Goal: Navigation & Orientation: Find specific page/section

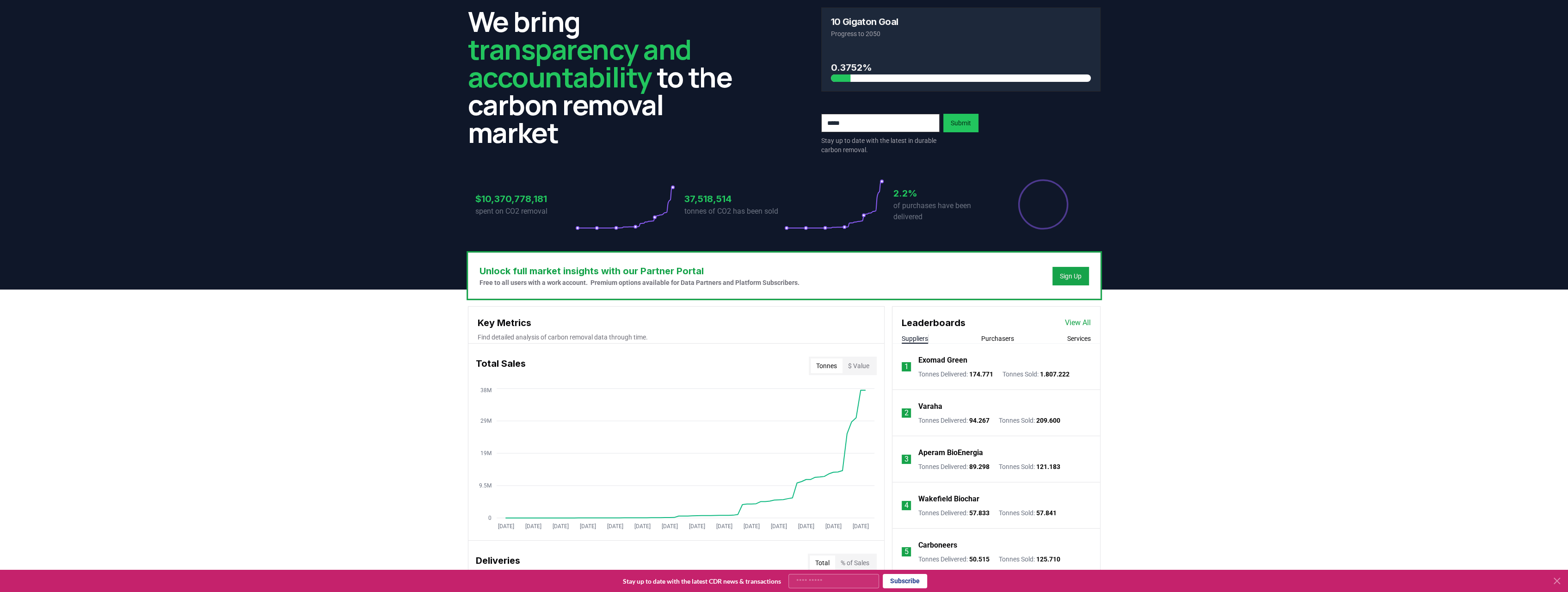
scroll to position [46, 0]
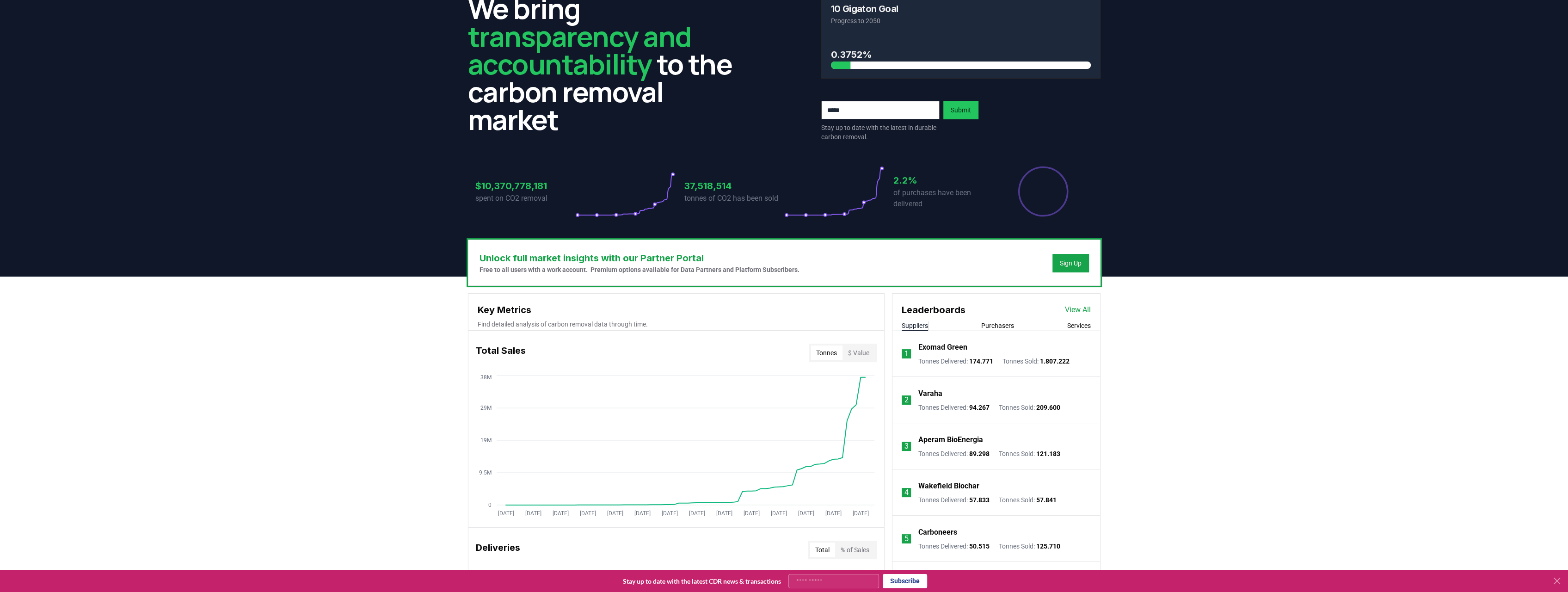
click at [1067, 312] on link "View All" at bounding box center [1078, 309] width 26 height 11
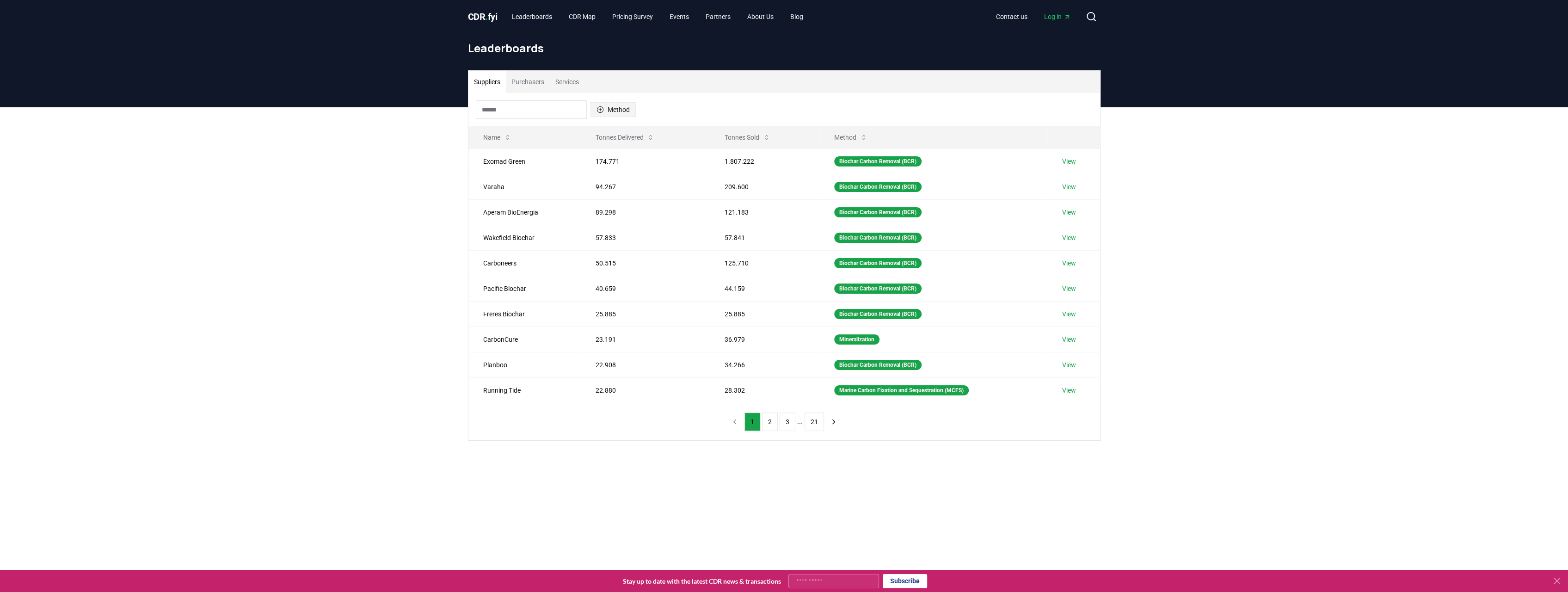
click at [601, 113] on icon "button" at bounding box center [601, 110] width 8 height 8
drag, startPoint x: 612, startPoint y: 106, endPoint x: 640, endPoint y: 106, distance: 28.0
click at [614, 106] on button "Method" at bounding box center [613, 109] width 45 height 15
click at [650, 139] on icon at bounding box center [651, 137] width 8 height 8
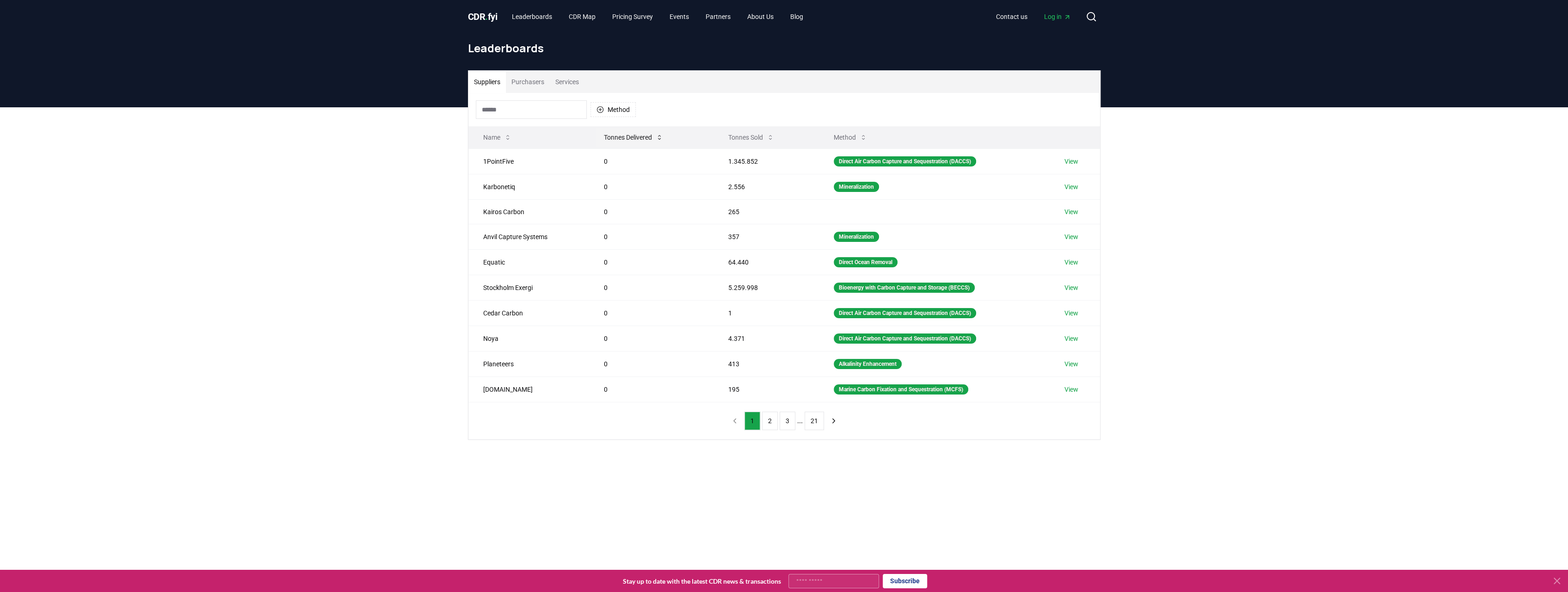
click at [657, 139] on icon at bounding box center [660, 137] width 8 height 8
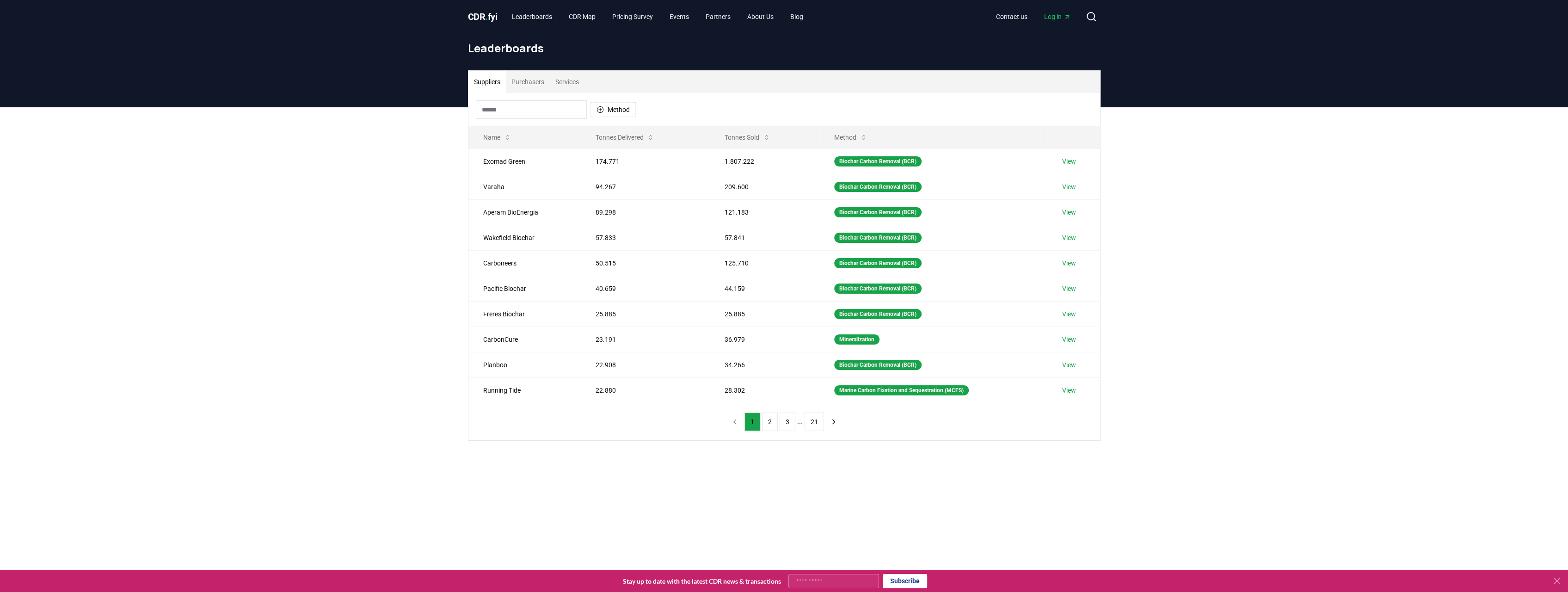
click at [519, 77] on button "Purchasers" at bounding box center [527, 81] width 44 height 22
click at [494, 83] on button "Suppliers" at bounding box center [487, 81] width 38 height 22
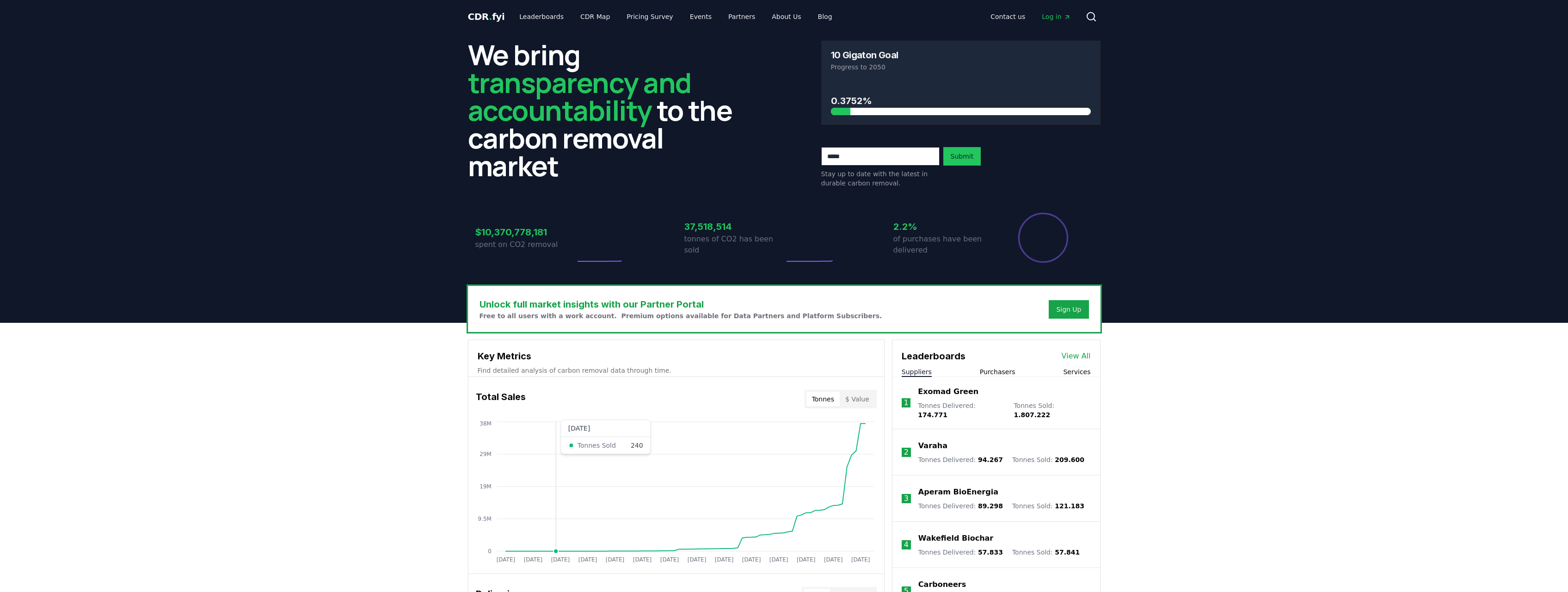
scroll to position [46, 0]
